Goal: Check status

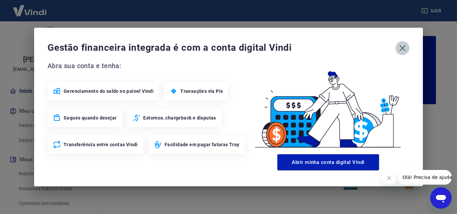
click at [401, 46] on icon "button" at bounding box center [402, 48] width 11 height 11
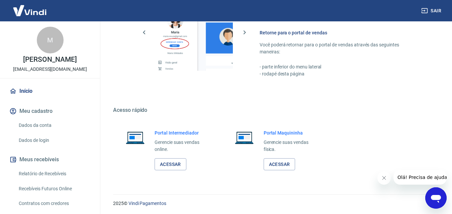
scroll to position [404, 0]
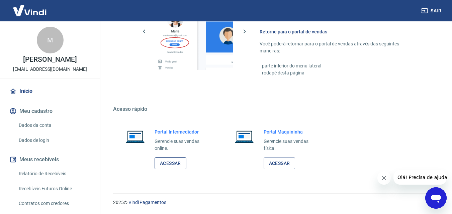
click at [174, 164] on link "Acessar" at bounding box center [170, 163] width 32 height 12
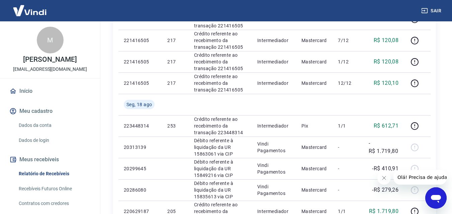
scroll to position [368, 0]
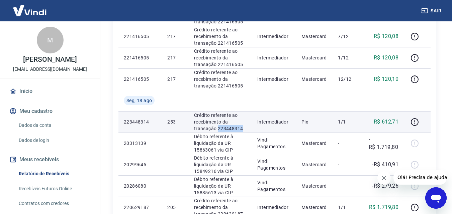
drag, startPoint x: 244, startPoint y: 128, endPoint x: 216, endPoint y: 127, distance: 27.8
click at [216, 127] on p "Crédito referente ao recebimento da transação 223448314" at bounding box center [220, 122] width 52 height 20
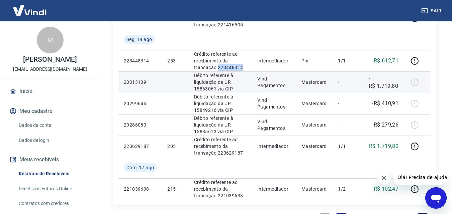
scroll to position [435, 0]
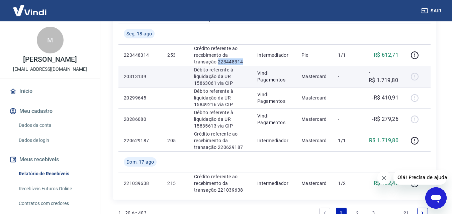
copy p "223448314"
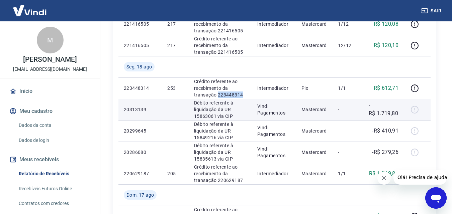
scroll to position [368, 0]
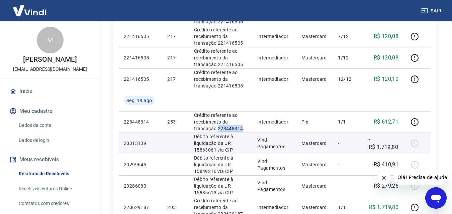
copy p "223448314"
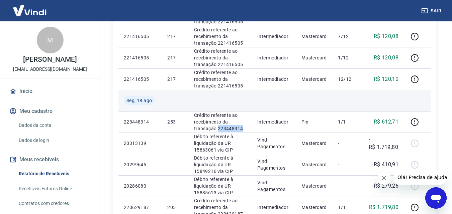
click at [288, 102] on td at bounding box center [274, 100] width 44 height 21
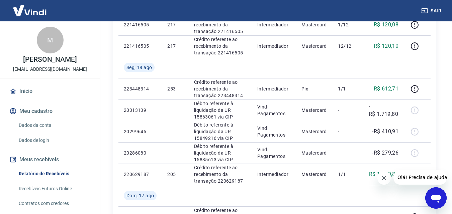
scroll to position [401, 0]
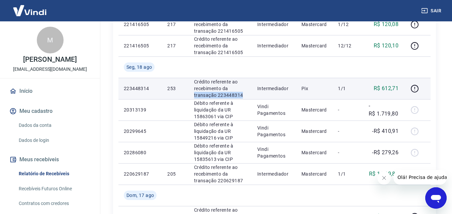
drag, startPoint x: 245, startPoint y: 94, endPoint x: 194, endPoint y: 97, distance: 51.3
click at [194, 97] on p "Crédito referente ao recebimento da transação 223448314" at bounding box center [220, 89] width 52 height 20
copy p "transação 223448314"
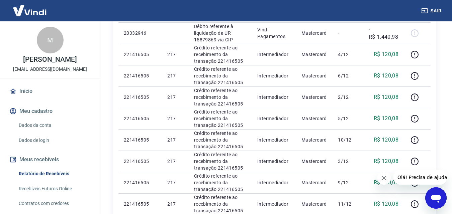
scroll to position [33, 0]
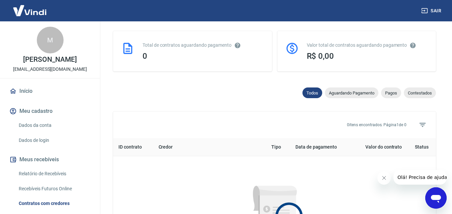
scroll to position [201, 0]
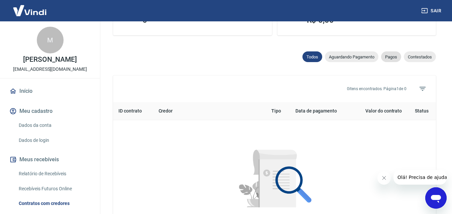
click at [392, 59] on span "Pagos" at bounding box center [391, 56] width 20 height 5
select select "paid"
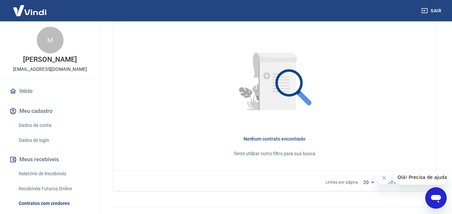
scroll to position [301, 0]
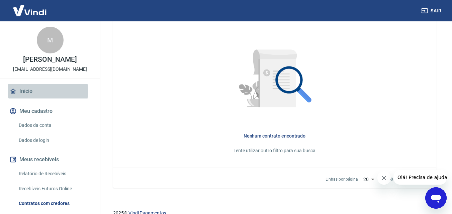
click at [31, 91] on link "Início" at bounding box center [50, 91] width 84 height 15
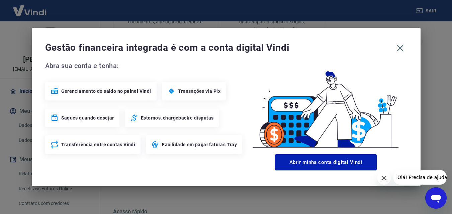
scroll to position [347, 0]
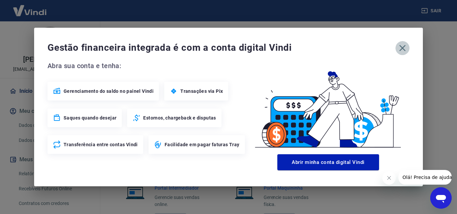
click at [404, 47] on icon "button" at bounding box center [402, 48] width 11 height 11
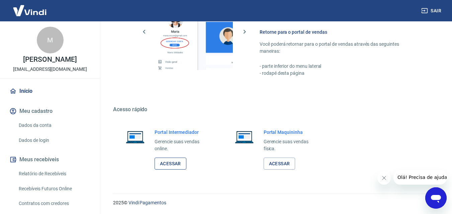
scroll to position [404, 0]
click at [55, 174] on link "Relatório de Recebíveis" at bounding box center [54, 174] width 76 height 14
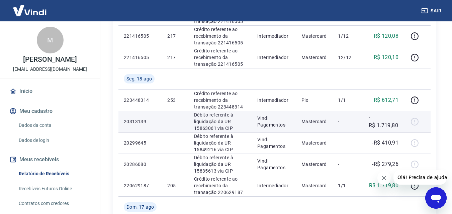
scroll to position [401, 0]
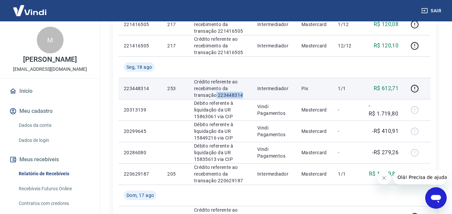
drag, startPoint x: 242, startPoint y: 94, endPoint x: 215, endPoint y: 95, distance: 27.1
click at [215, 95] on p "Crédito referente ao recebimento da transação 223448314" at bounding box center [220, 89] width 52 height 20
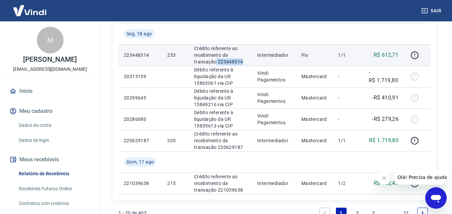
scroll to position [468, 0]
